Goal: Information Seeking & Learning: Find specific fact

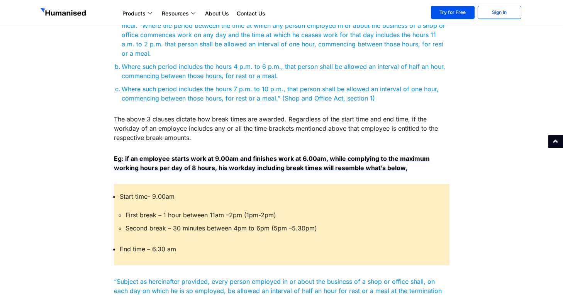
scroll to position [758, 0]
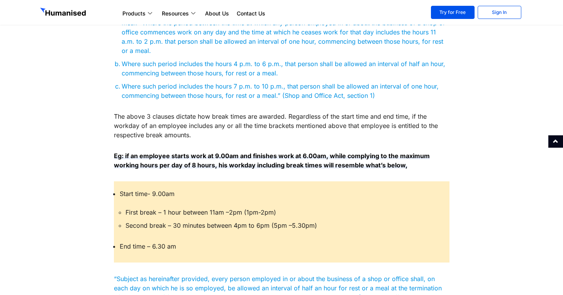
drag, startPoint x: 177, startPoint y: 246, endPoint x: 114, endPoint y: 190, distance: 84.0
click at [114, 190] on ul "Start time- 9.00am First break – 1 hour between 11am –2pm (1pm-2pm) Second brea…" at bounding box center [282, 221] width 336 height 81
copy ul "Start time- 9.00am First break – 1 hour between 11am –2pm (1pm-2pm) Second brea…"
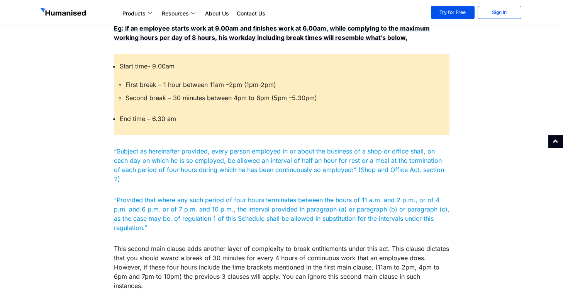
scroll to position [886, 0]
drag, startPoint x: 161, startPoint y: 215, endPoint x: 90, endPoint y: 156, distance: 92.5
click at [126, 165] on p "“Subject as hereinafter provided, every person employed in or about the busines…" at bounding box center [282, 164] width 336 height 37
drag, startPoint x: 114, startPoint y: 149, endPoint x: 166, endPoint y: 218, distance: 86.4
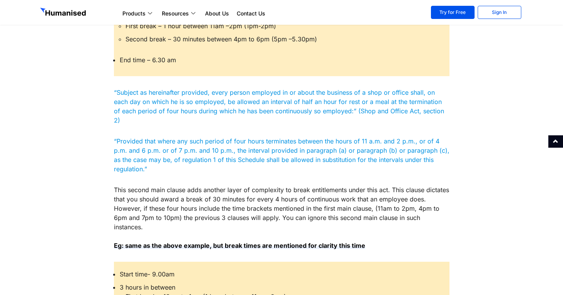
scroll to position [946, 0]
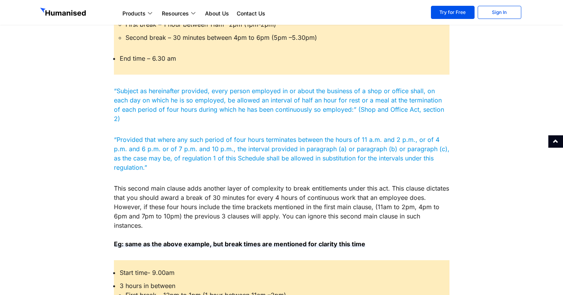
drag, startPoint x: 151, startPoint y: 160, endPoint x: 113, endPoint y: 93, distance: 77.3
copy div "“Subject as hereinafter provided, every person employed in or about the busines…"
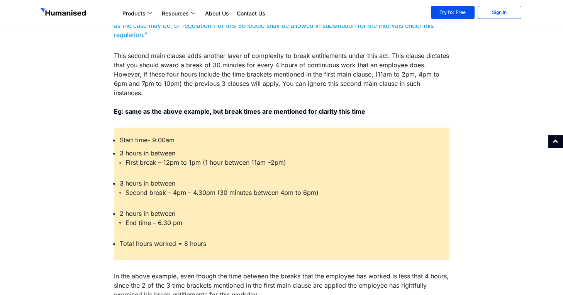
scroll to position [1078, 0]
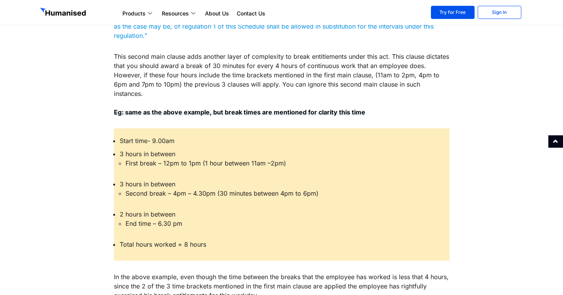
click at [250, 193] on ul "Start time- 9.00am 3 hours in between First break – 12pm to 1pm (1 hour between…" at bounding box center [282, 194] width 336 height 132
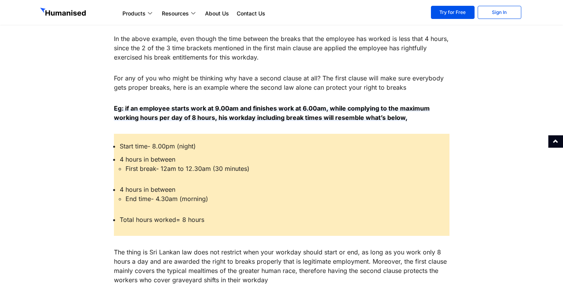
scroll to position [1314, 0]
